Goal: Information Seeking & Learning: Learn about a topic

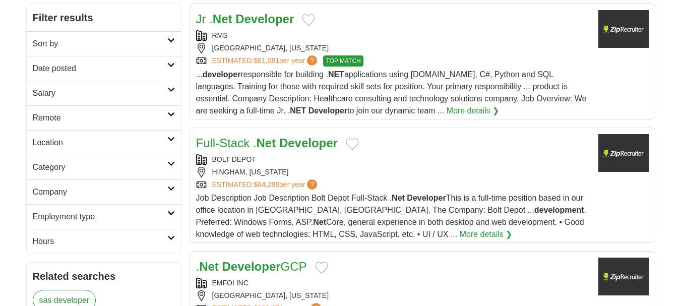
scroll to position [151, 0]
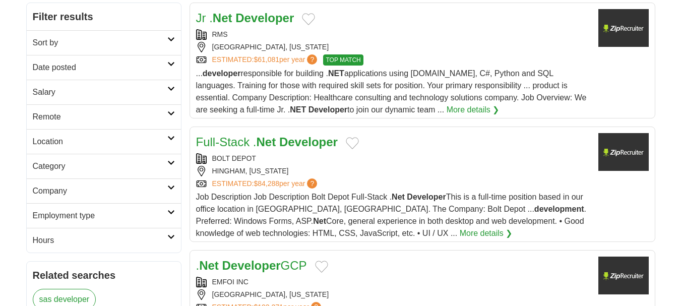
click at [146, 115] on h2 "Remote" at bounding box center [100, 117] width 135 height 12
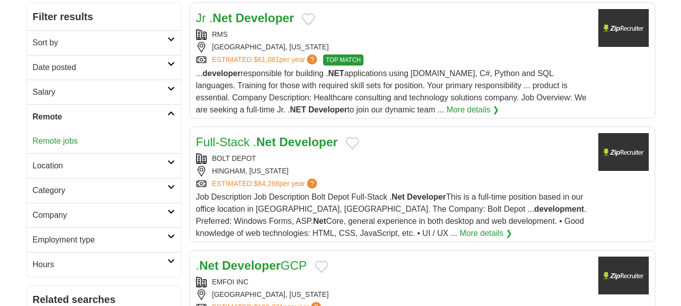
click at [66, 143] on link "Remote jobs" at bounding box center [55, 141] width 45 height 9
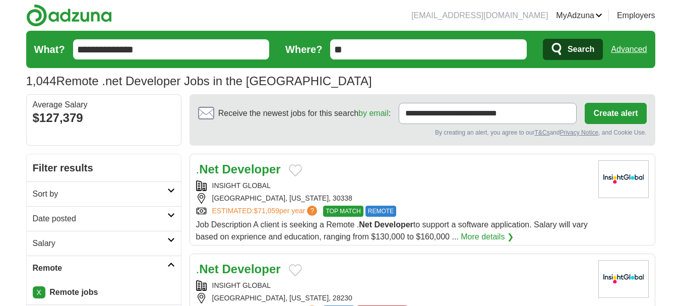
click at [143, 216] on h2 "Date posted" at bounding box center [100, 219] width 135 height 12
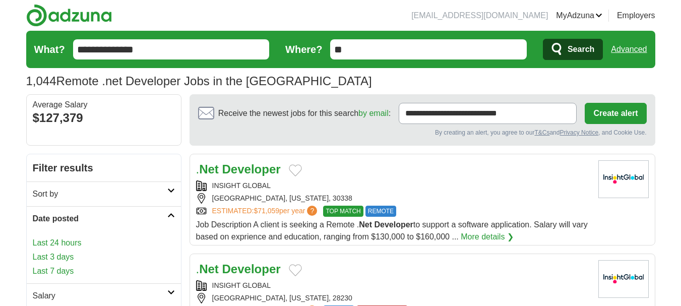
click at [72, 240] on link "Last 24 hours" at bounding box center [104, 243] width 142 height 12
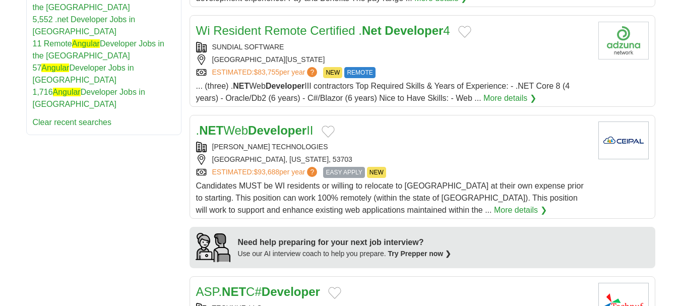
scroll to position [706, 0]
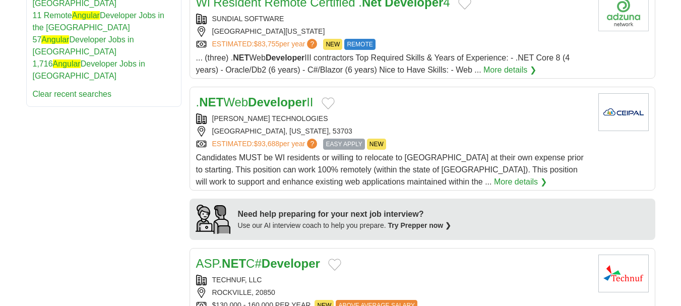
click at [294, 110] on h2 ". NET Web Developer II" at bounding box center [254, 102] width 117 height 18
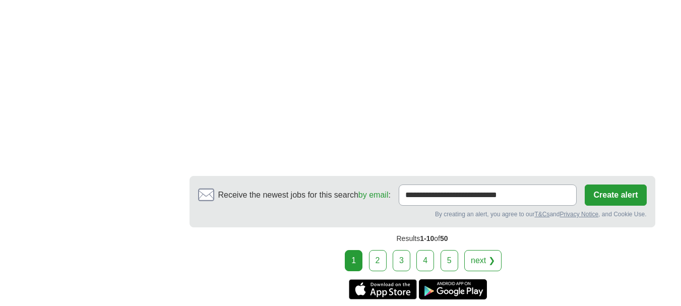
scroll to position [1714, 0]
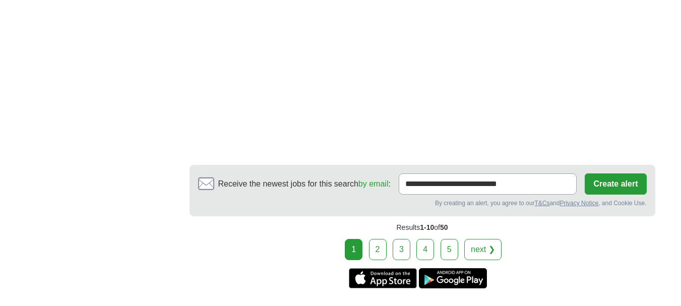
click at [382, 248] on link "2" at bounding box center [378, 249] width 18 height 21
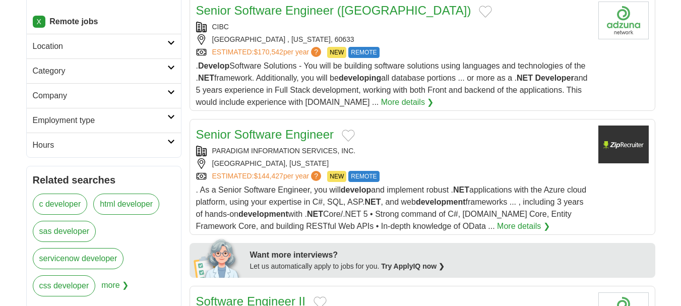
scroll to position [302, 0]
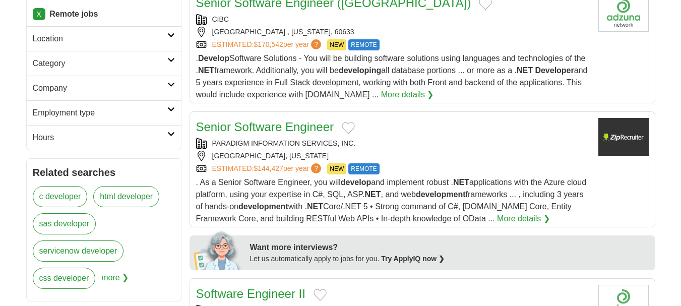
drag, startPoint x: 277, startPoint y: 116, endPoint x: 308, endPoint y: 128, distance: 32.9
click at [308, 138] on div "PARADIGM INFORMATION SERVICES, INC." at bounding box center [393, 143] width 394 height 11
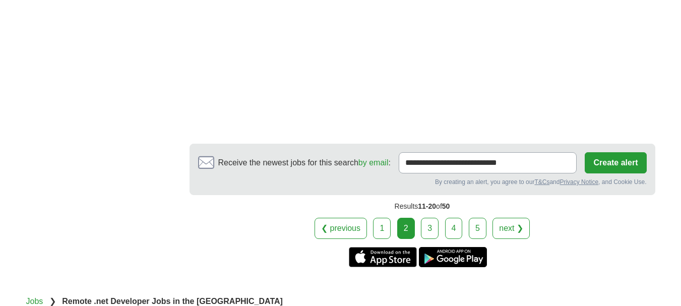
scroll to position [1865, 0]
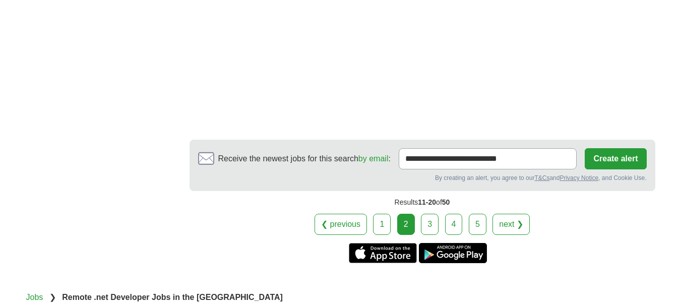
click at [427, 214] on link "3" at bounding box center [430, 224] width 18 height 21
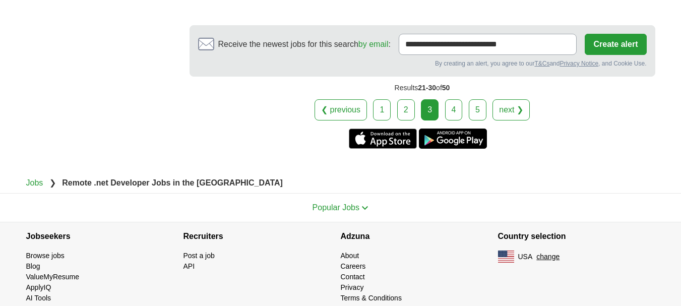
scroll to position [1834, 0]
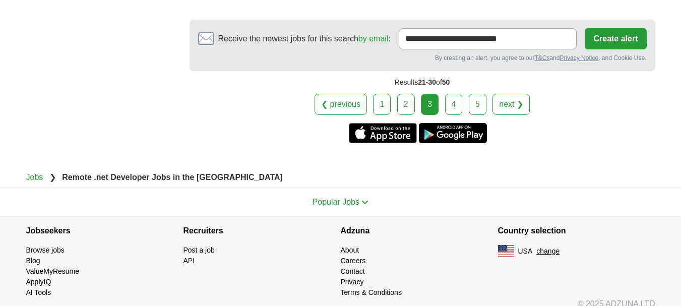
click at [453, 94] on link "4" at bounding box center [454, 104] width 18 height 21
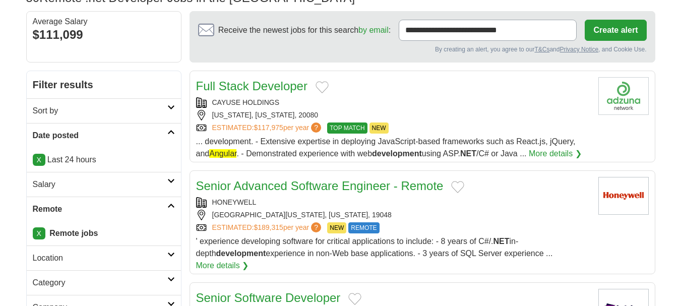
scroll to position [101, 0]
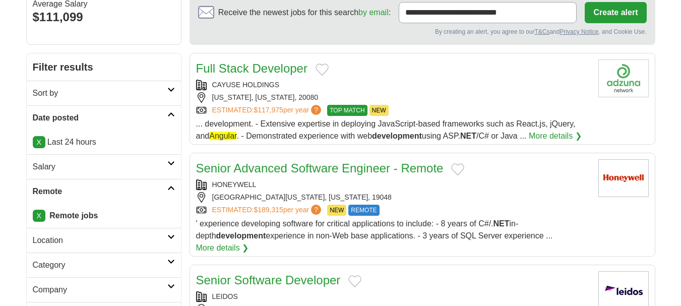
click at [357, 180] on div "HONEYWELL" at bounding box center [393, 184] width 394 height 11
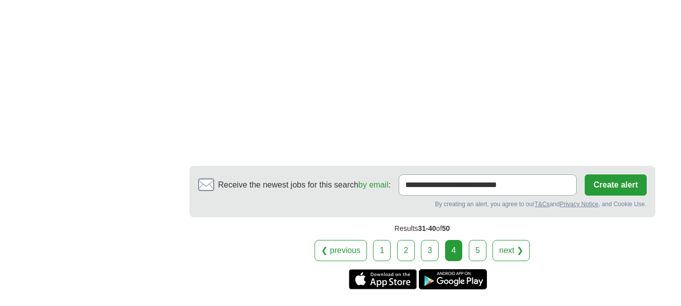
scroll to position [1664, 0]
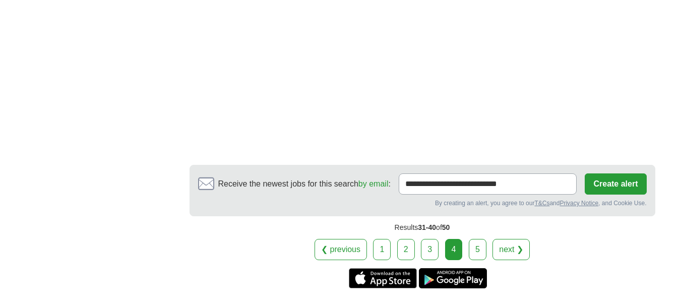
click at [479, 239] on link "5" at bounding box center [478, 249] width 18 height 21
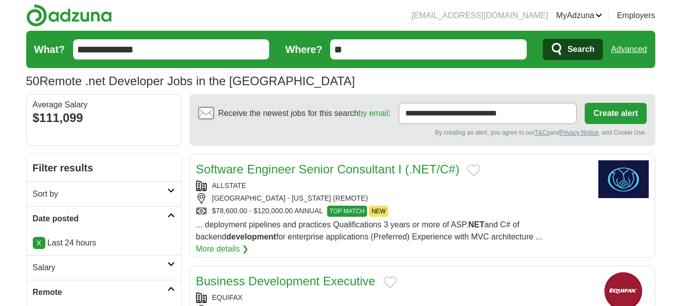
click at [206, 46] on input "**********" at bounding box center [171, 49] width 197 height 20
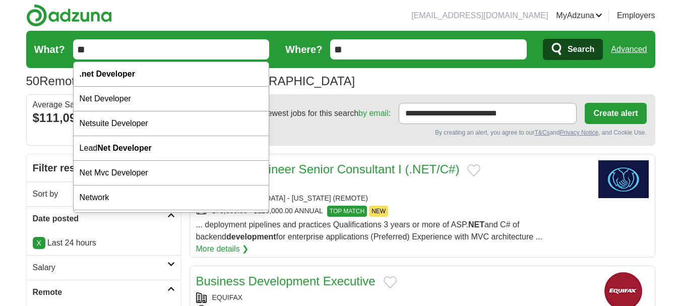
type input "*"
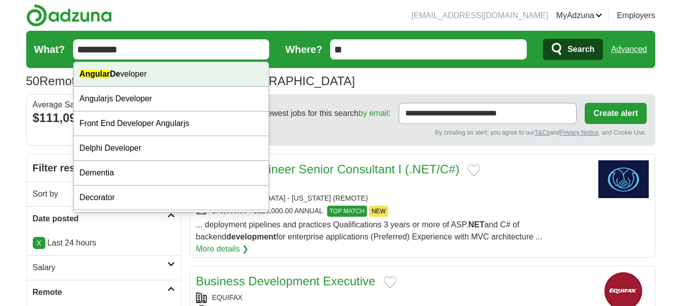
click at [178, 70] on div "Angular De veloper" at bounding box center [172, 74] width 196 height 25
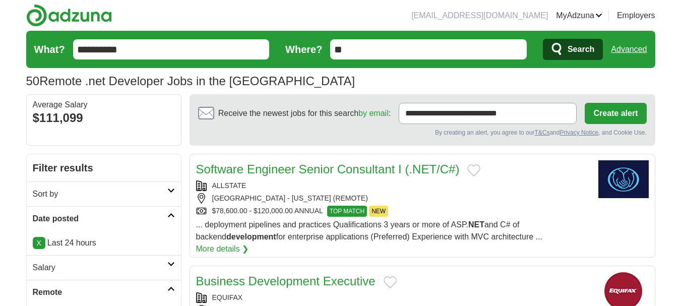
type input "**********"
click at [106, 122] on div "$111,099" at bounding box center [104, 118] width 142 height 18
click at [587, 52] on span "Search" at bounding box center [581, 49] width 27 height 20
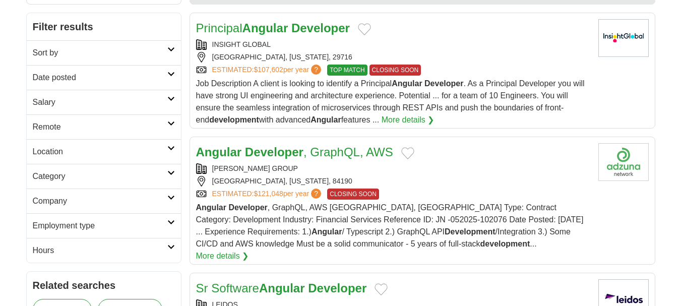
scroll to position [151, 0]
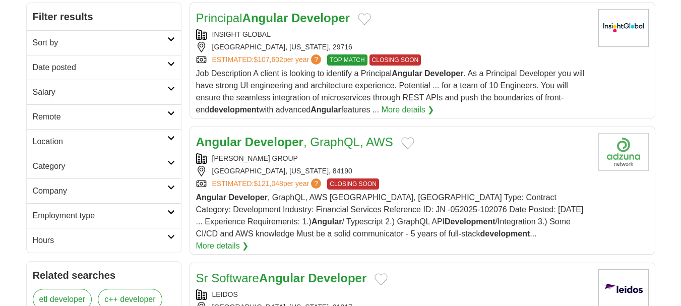
click at [161, 116] on h2 "Remote" at bounding box center [100, 117] width 135 height 12
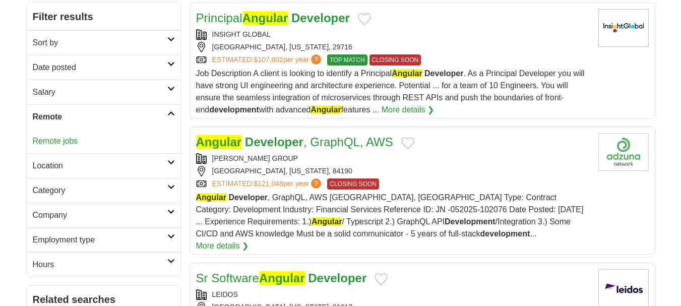
click at [49, 142] on link "Remote jobs" at bounding box center [55, 141] width 45 height 9
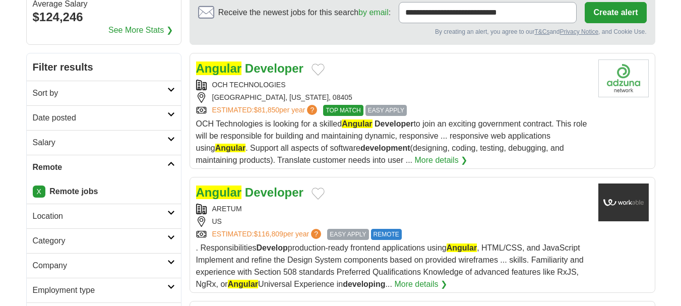
click at [172, 117] on link "Date posted" at bounding box center [104, 117] width 154 height 25
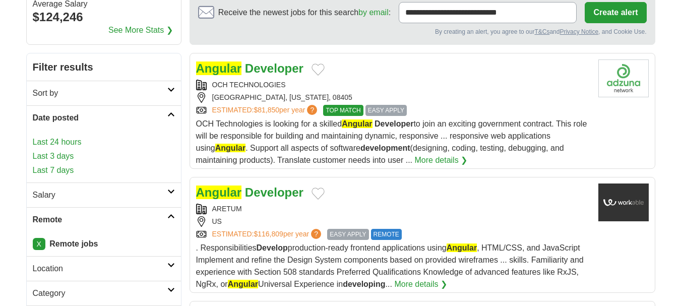
click at [72, 142] on link "Last 24 hours" at bounding box center [104, 142] width 142 height 12
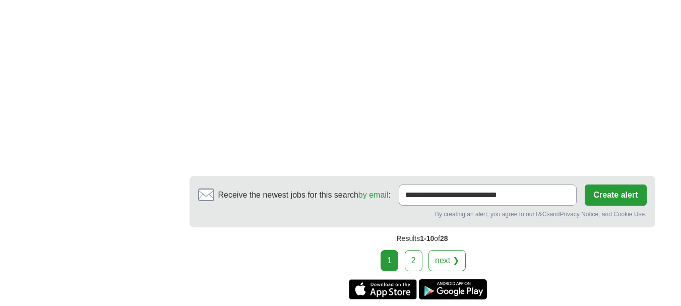
scroll to position [1714, 0]
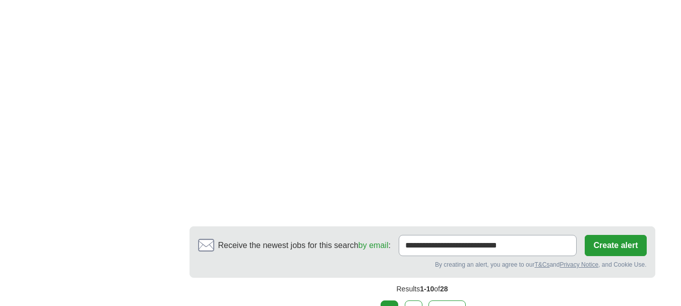
click at [418, 300] on link "2" at bounding box center [414, 310] width 18 height 21
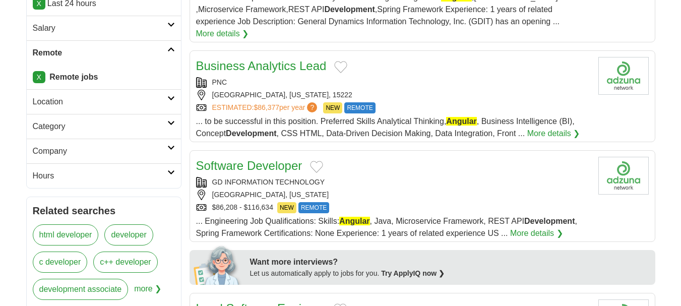
scroll to position [252, 0]
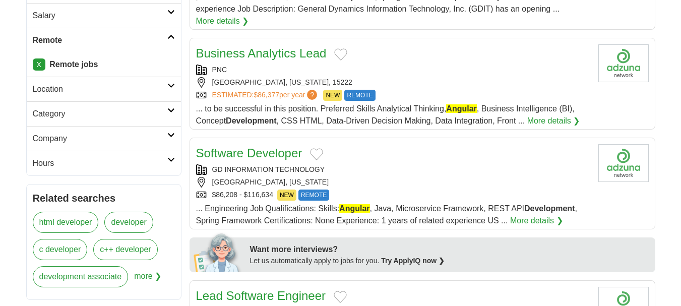
drag, startPoint x: 280, startPoint y: 42, endPoint x: 250, endPoint y: 139, distance: 101.4
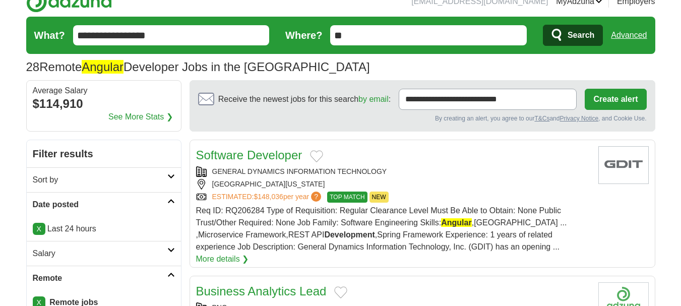
scroll to position [0, 0]
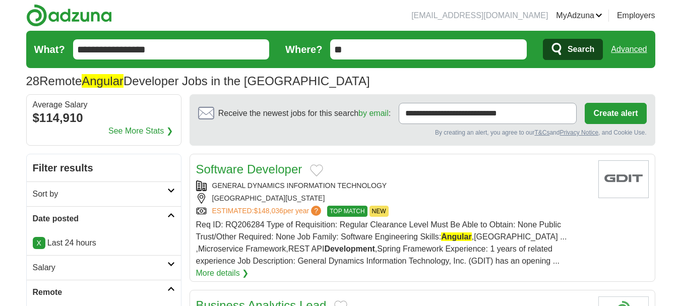
click at [206, 45] on input "**********" at bounding box center [171, 49] width 197 height 20
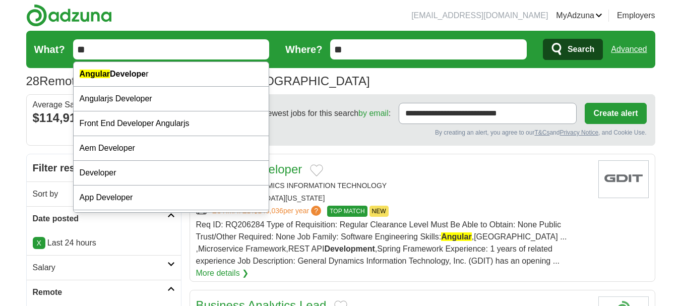
type input "*"
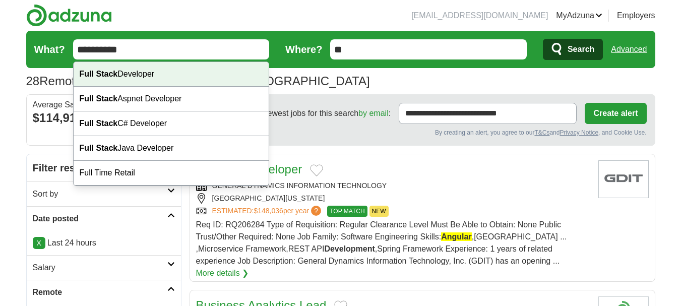
click at [179, 81] on div "Full Stack Developer" at bounding box center [172, 74] width 196 height 25
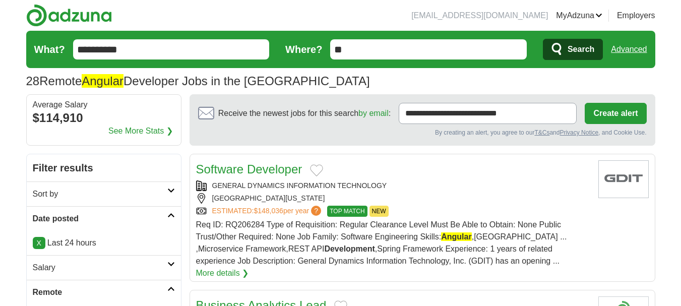
type input "**********"
click at [180, 81] on h1 "28 Remote Angular Developer Jobs in the US" at bounding box center [198, 81] width 344 height 14
click at [584, 43] on span "Search" at bounding box center [581, 49] width 27 height 20
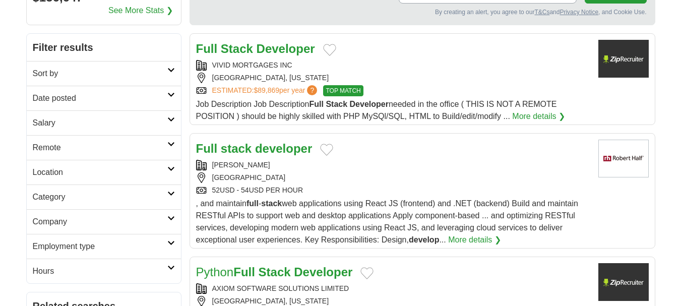
scroll to position [151, 0]
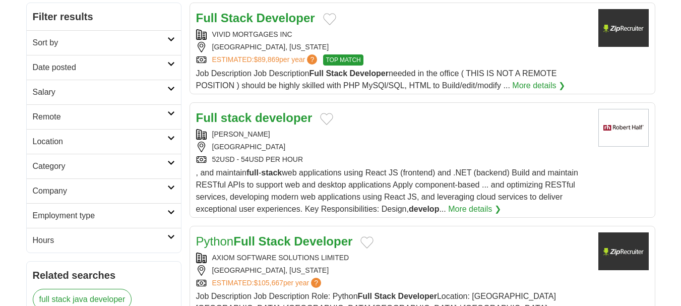
click at [161, 95] on h2 "Salary" at bounding box center [100, 92] width 135 height 12
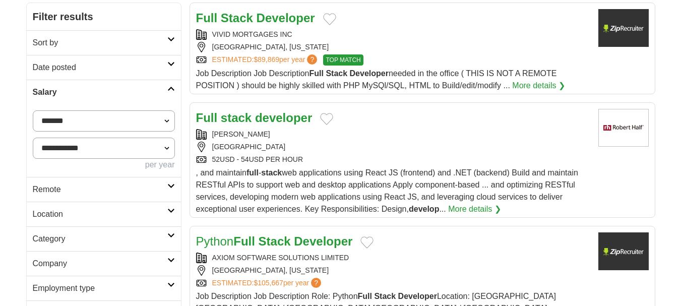
click at [168, 184] on link "Remote" at bounding box center [104, 189] width 154 height 25
click at [66, 216] on link "Remote jobs" at bounding box center [55, 213] width 45 height 9
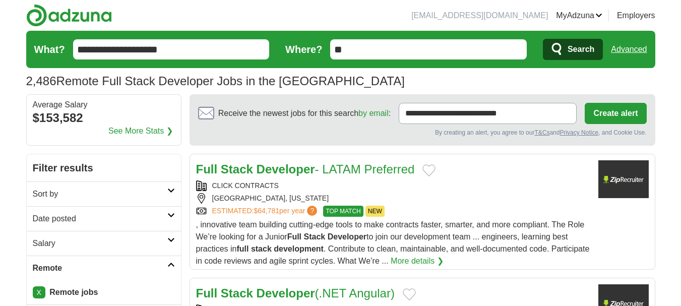
click at [163, 218] on h2 "Date posted" at bounding box center [100, 219] width 135 height 12
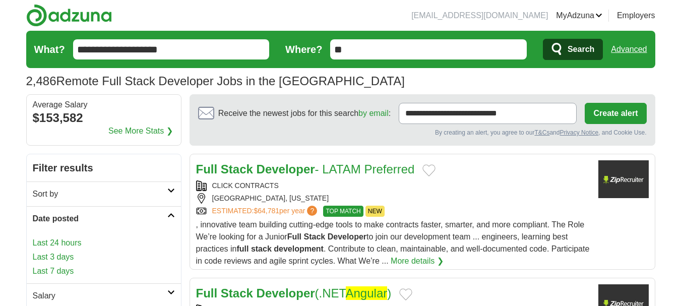
click at [69, 243] on link "Last 24 hours" at bounding box center [104, 243] width 142 height 12
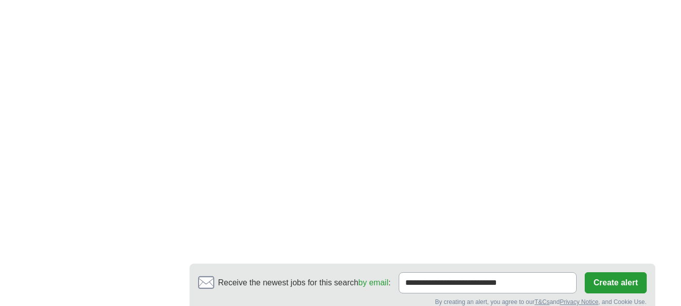
scroll to position [1815, 0]
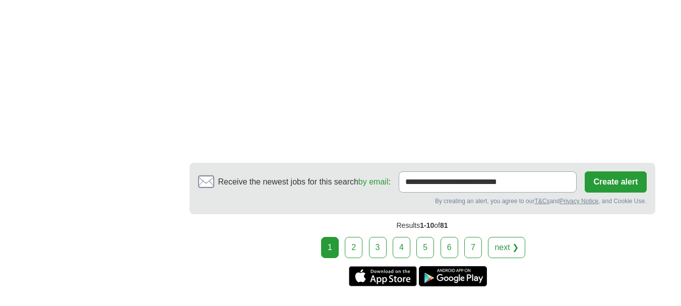
click at [350, 243] on link "2" at bounding box center [354, 247] width 18 height 21
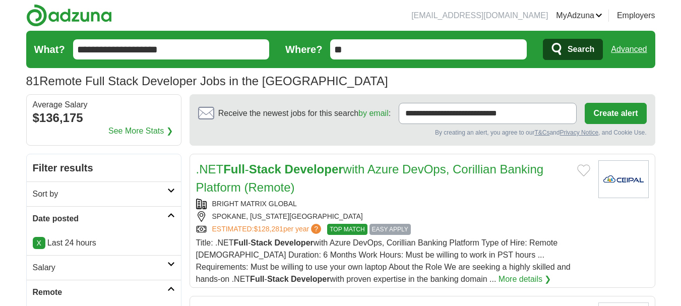
click at [328, 191] on h2 ".NET Full - Stack Developer with Azure DevOps, Corillian Banking Platform (Remo…" at bounding box center [382, 178] width 373 height 36
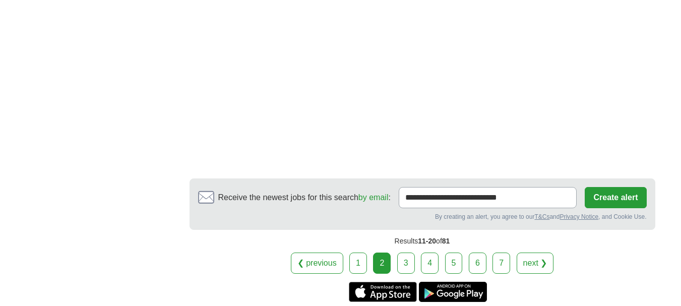
scroll to position [1815, 0]
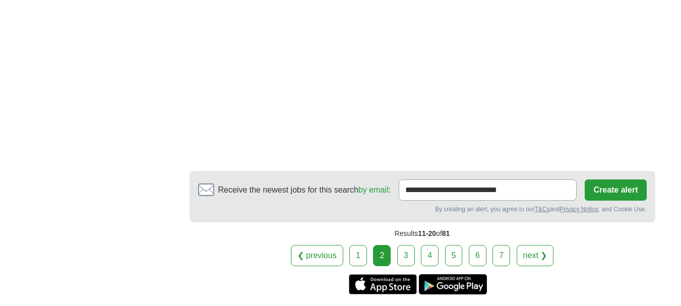
click at [411, 256] on link "3" at bounding box center [406, 255] width 18 height 21
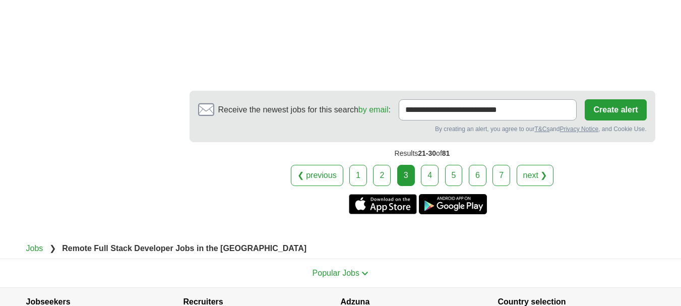
scroll to position [1865, 0]
drag, startPoint x: 437, startPoint y: 173, endPoint x: 413, endPoint y: 175, distance: 24.3
click at [413, 175] on div "3" at bounding box center [406, 174] width 18 height 21
click at [406, 178] on div "3" at bounding box center [406, 174] width 18 height 21
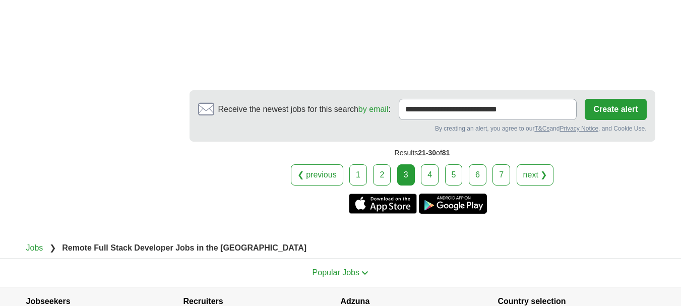
click at [439, 171] on div "❮ previous 1 2 3 4 5 6 7 next ❯" at bounding box center [423, 174] width 466 height 21
click at [433, 179] on link "4" at bounding box center [430, 174] width 18 height 21
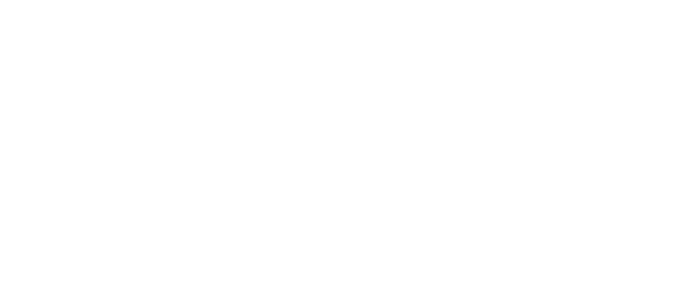
scroll to position [1512, 0]
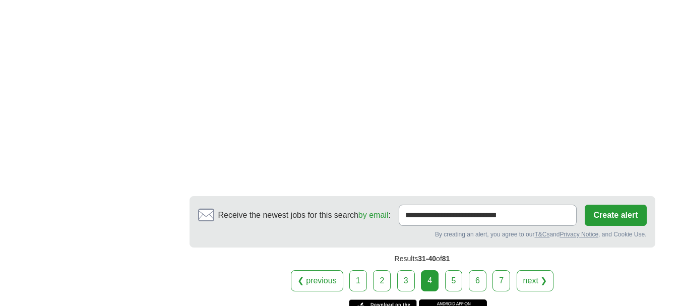
scroll to position [1462, 0]
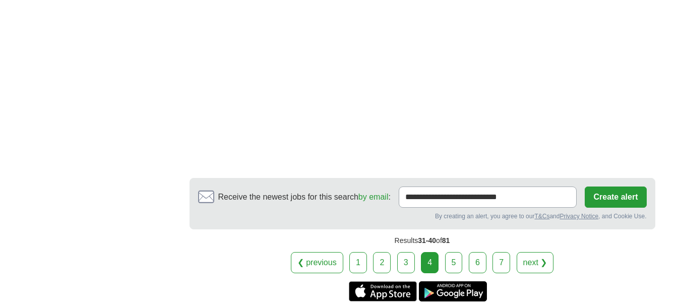
click at [461, 267] on link "5" at bounding box center [454, 262] width 18 height 21
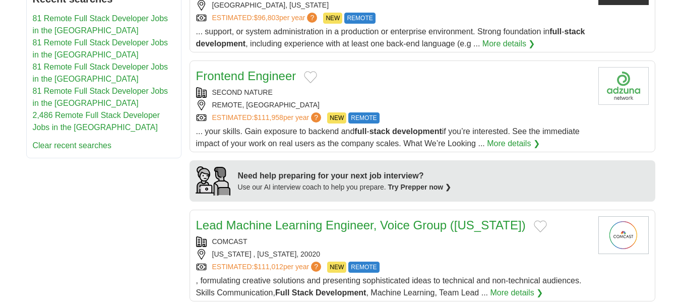
scroll to position [655, 0]
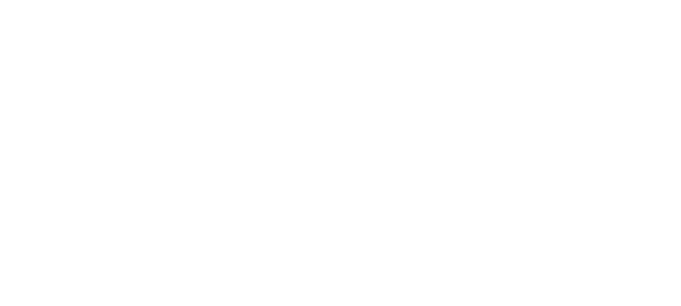
scroll to position [1613, 0]
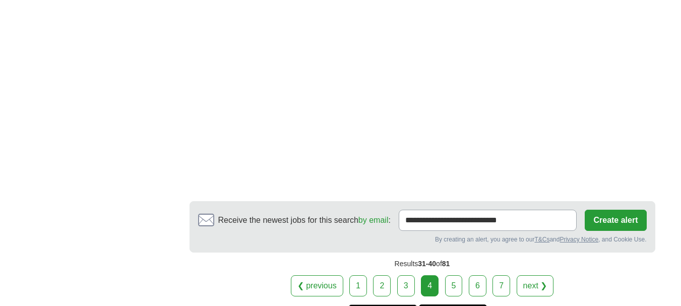
click at [454, 285] on link "5" at bounding box center [454, 285] width 18 height 21
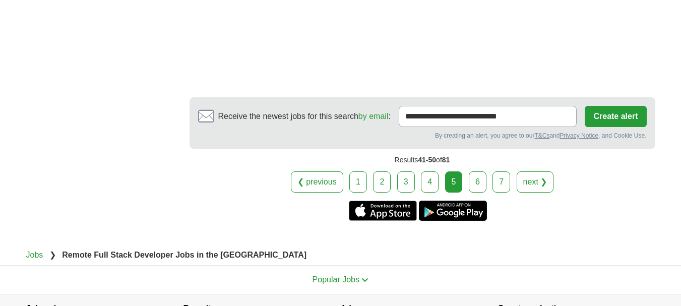
scroll to position [1714, 0]
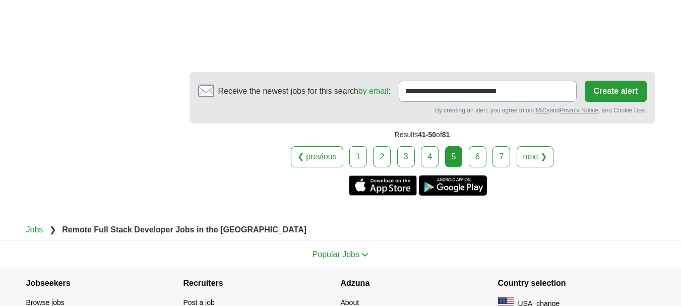
click at [477, 160] on link "6" at bounding box center [478, 156] width 18 height 21
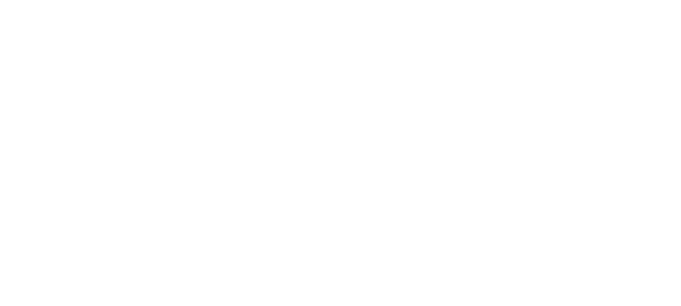
scroll to position [1412, 0]
